Goal: Use online tool/utility: Utilize a website feature to perform a specific function

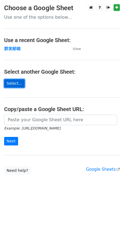
click at [9, 80] on link "Select..." at bounding box center [14, 83] width 21 height 9
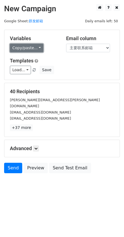
click at [20, 51] on link "Copy/paste..." at bounding box center [27, 48] width 34 height 9
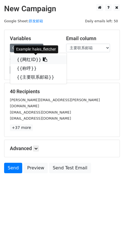
click at [26, 57] on link "{{网红ID}}" at bounding box center [38, 59] width 57 height 9
